Goal: Information Seeking & Learning: Learn about a topic

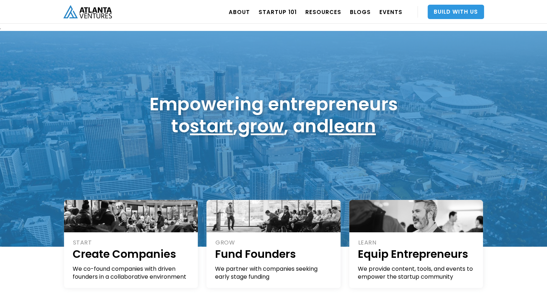
click at [472, 6] on link "Build With Us" at bounding box center [455, 12] width 56 height 14
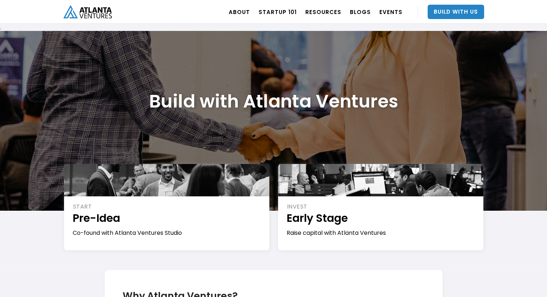
scroll to position [108, 0]
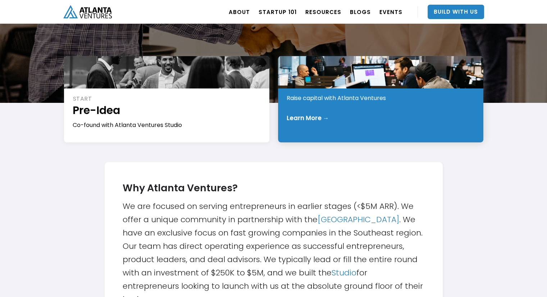
click at [297, 108] on div "INVEST Early Stage Raise capital with Atlanta Ventures Learn More →" at bounding box center [380, 99] width 205 height 86
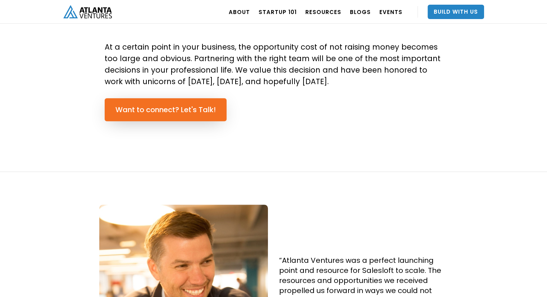
scroll to position [503, 0]
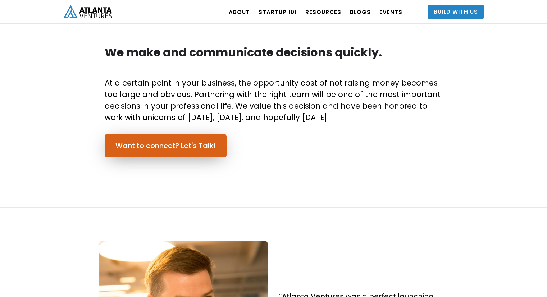
click at [208, 144] on link "Want to connect? Let's Talk!" at bounding box center [166, 145] width 122 height 23
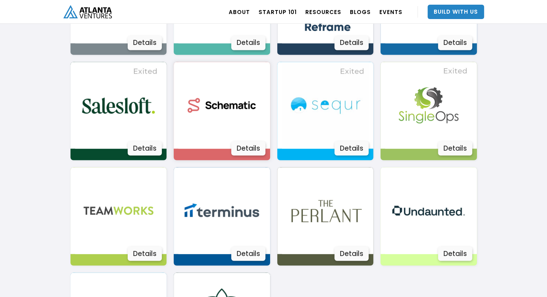
scroll to position [1211, 0]
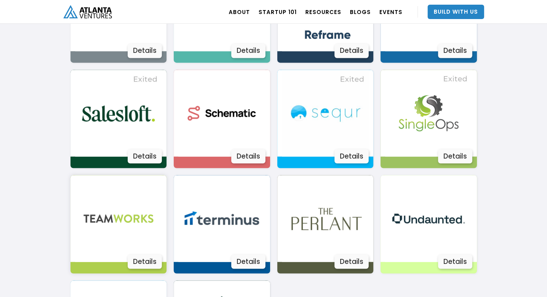
click at [148, 198] on img at bounding box center [118, 218] width 87 height 87
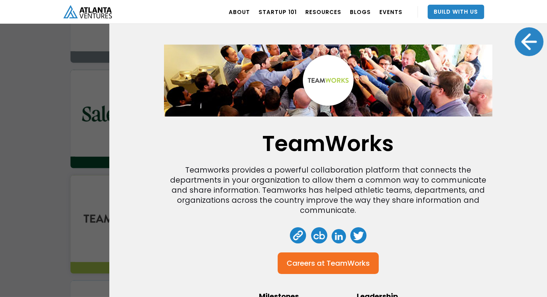
click at [343, 265] on div "TeamWorks" at bounding box center [347, 263] width 43 height 7
click at [91, 148] on div "TeamWorks Teamworks provides a powerful collaboration platform that connects th…" at bounding box center [273, 148] width 547 height 297
click at [523, 34] on div at bounding box center [528, 41] width 29 height 29
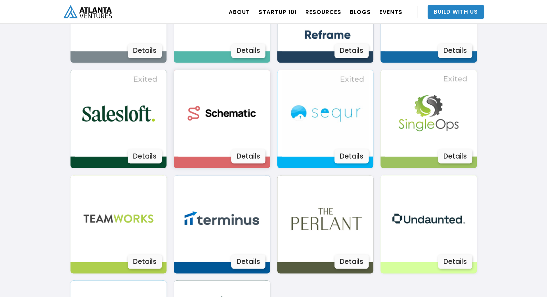
click at [243, 124] on img at bounding box center [221, 113] width 87 height 87
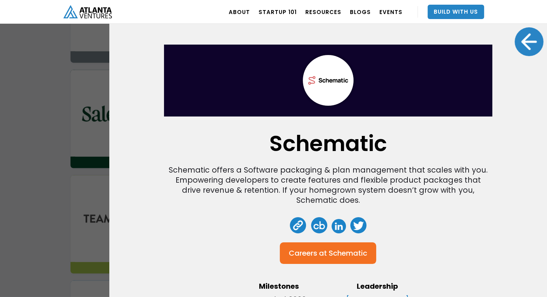
click at [520, 49] on div at bounding box center [528, 41] width 29 height 29
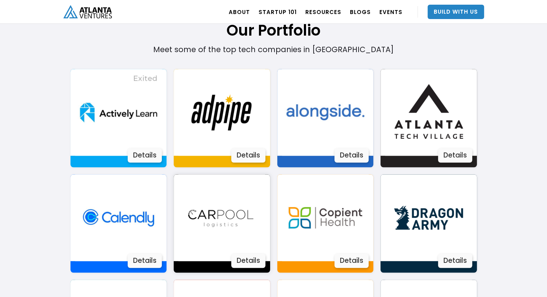
scroll to position [564, 0]
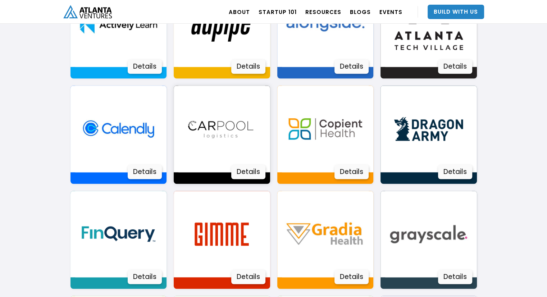
click at [213, 131] on img at bounding box center [221, 129] width 87 height 87
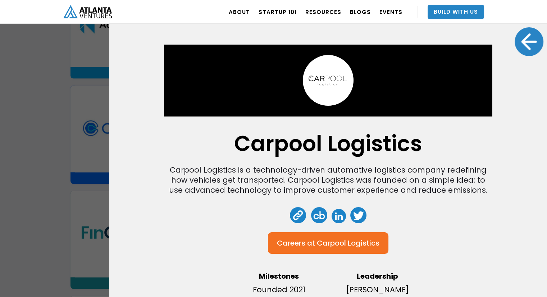
click at [51, 162] on div "Carpool Logistics Carpool Logistics is a technology-driven automative logistics…" at bounding box center [273, 148] width 547 height 297
click at [524, 38] on div at bounding box center [528, 41] width 29 height 29
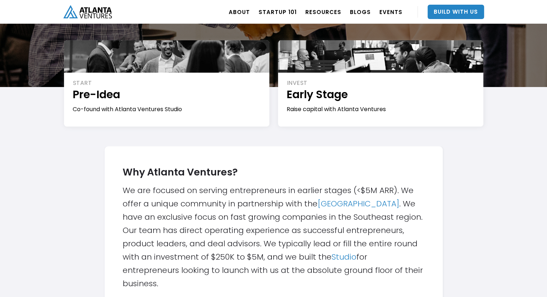
scroll to position [60, 0]
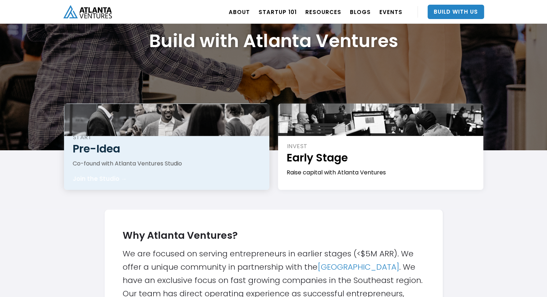
click at [132, 157] on div "START Pre-Idea Co-found with Atlanta Ventures Studio Join the Studio →" at bounding box center [166, 147] width 205 height 86
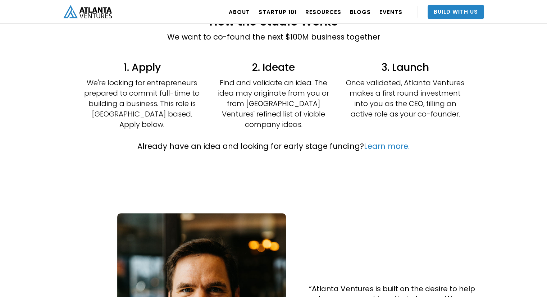
scroll to position [144, 0]
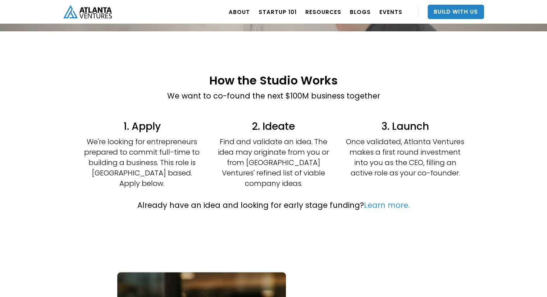
click at [373, 200] on link "Learn more." at bounding box center [387, 205] width 46 height 10
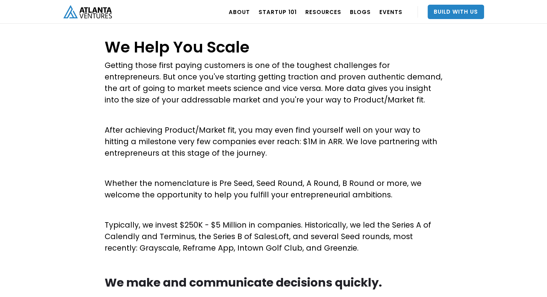
scroll to position [288, 0]
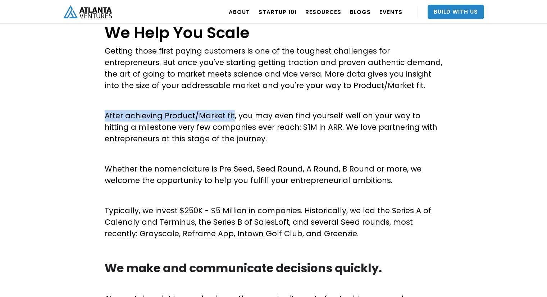
drag, startPoint x: 231, startPoint y: 115, endPoint x: 98, endPoint y: 118, distance: 133.4
click at [98, 118] on div "We Help You Scale Getting those first paying customers is one of the toughest c…" at bounding box center [273, 218] width 547 height 411
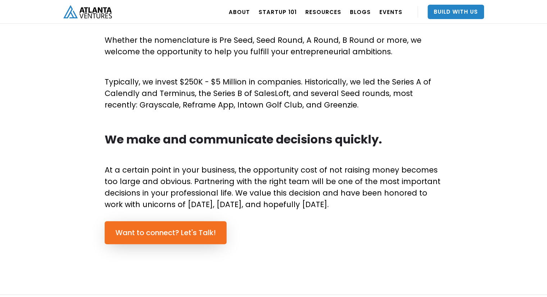
scroll to position [323, 0]
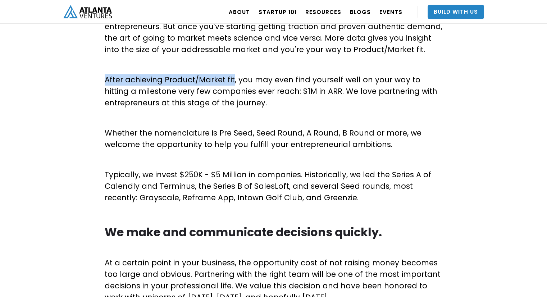
copy p "After achieving Product/Market fit"
